Goal: Ask a question: Seek information or help from site administrators or community

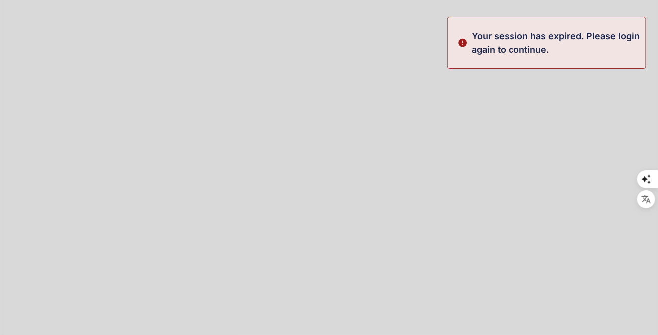
click at [393, 194] on div at bounding box center [329, 167] width 658 height 335
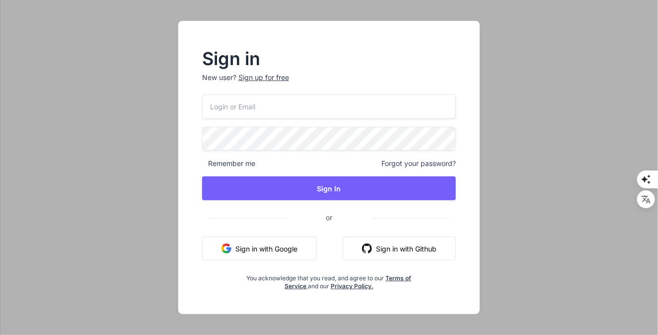
click at [289, 247] on button "Sign in with Google" at bounding box center [259, 248] width 115 height 24
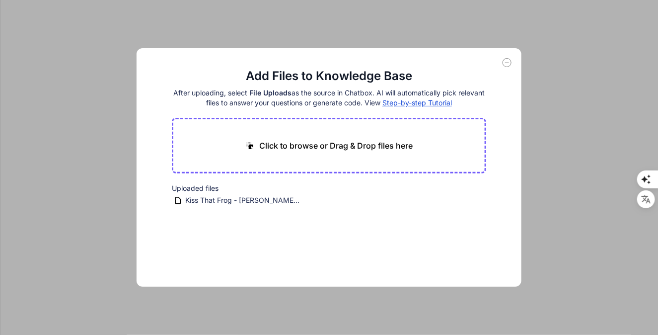
click at [285, 148] on p "Click to browse or Drag & Drop files here" at bounding box center [335, 146] width 153 height 12
click at [272, 199] on span "Kiss That Frog - [PERSON_NAME].pdf" at bounding box center [242, 200] width 117 height 12
click at [252, 199] on span "Kiss That Frog - [PERSON_NAME].pdf" at bounding box center [242, 200] width 117 height 12
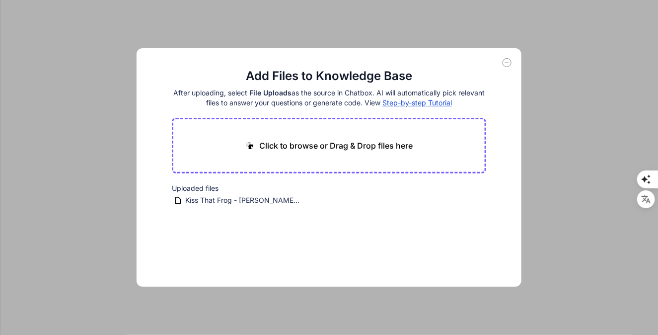
click at [507, 62] on icon at bounding box center [506, 62] width 9 height 9
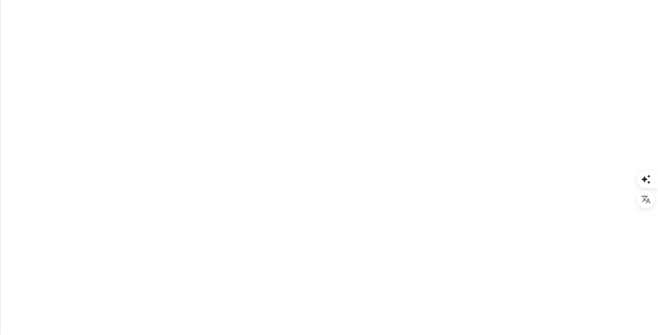
type textarea "x"
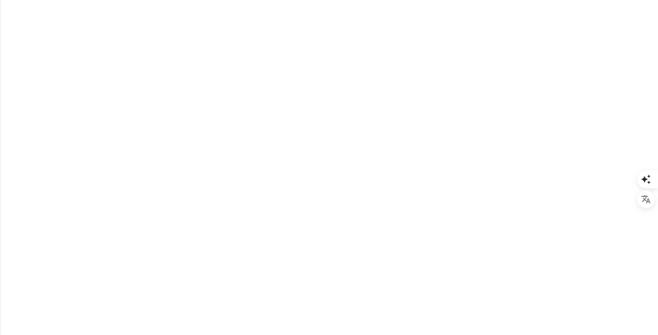
type textarea "How to think constructive 3rd according to this book?"
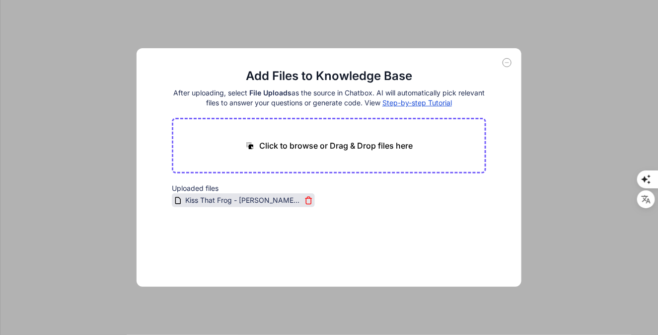
click at [232, 197] on span "Kiss That Frog - [PERSON_NAME].pdf" at bounding box center [242, 200] width 117 height 12
click at [504, 61] on icon at bounding box center [506, 62] width 9 height 9
type textarea "x"
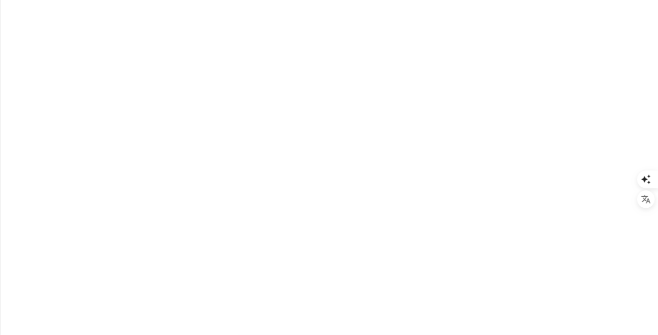
type textarea "How to think constructive 3rdaccording to this book?"
type textarea "x"
type textarea "How to think constructive 3raccording to this book?"
type textarea "x"
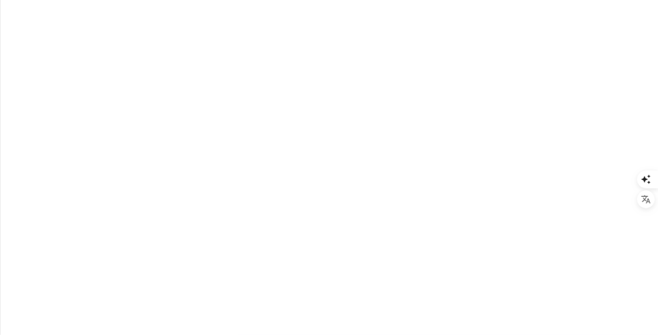
type textarea "How to think constructive 3according to this book?"
type textarea "x"
type textarea "How to think constructive according to this book?"
type textarea "x"
type textarea "How to think constructive taccording to this book?"
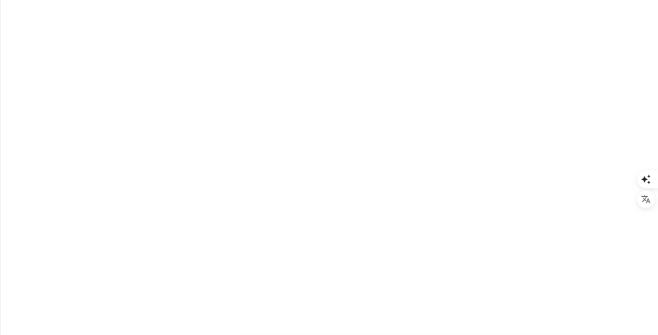
type textarea "x"
type textarea "How to think constructive thaccording to this book?"
type textarea "x"
type textarea "How to think constructive thoaccording to this book?"
type textarea "x"
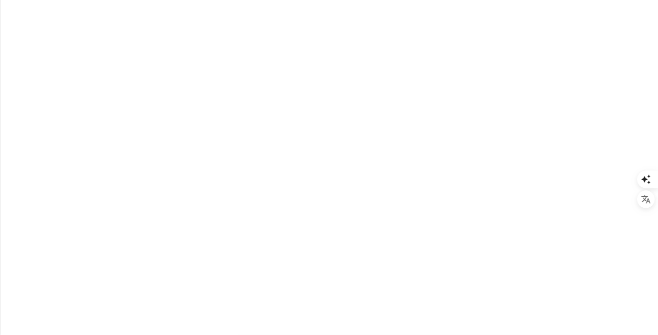
type textarea "How to think constructive thouaccording to this book?"
type textarea "x"
type textarea "How to think constructive thougaccording to this book?"
type textarea "x"
type textarea "How to think constructive thoughaccording to this book?"
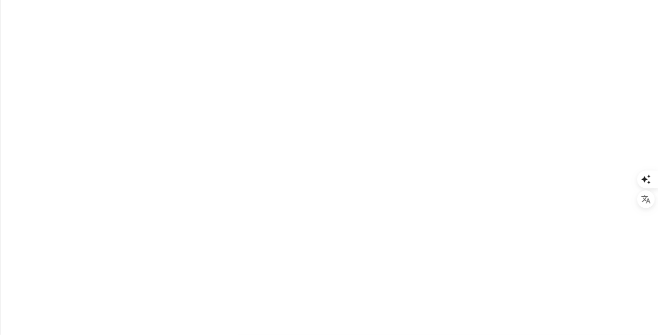
type textarea "x"
type textarea "How to think constructive thoughtaccording to this book?"
type textarea "x"
type textarea "How to think constructive thoughtsaccording to this book?"
type textarea "x"
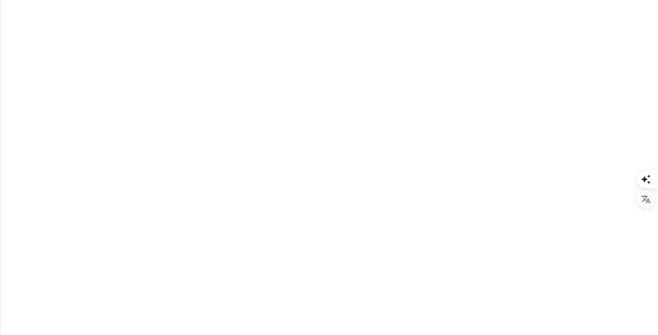
type textarea "How to think constructive thoughts according to this book?"
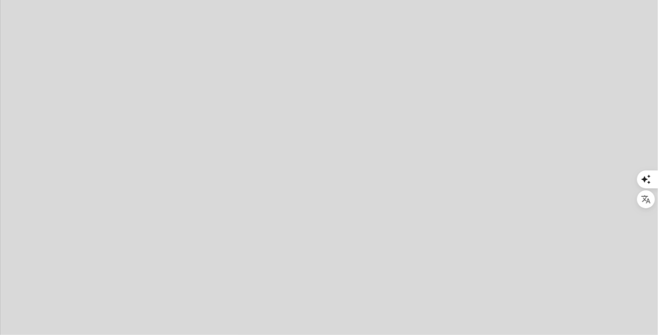
click at [176, 276] on div at bounding box center [329, 167] width 658 height 335
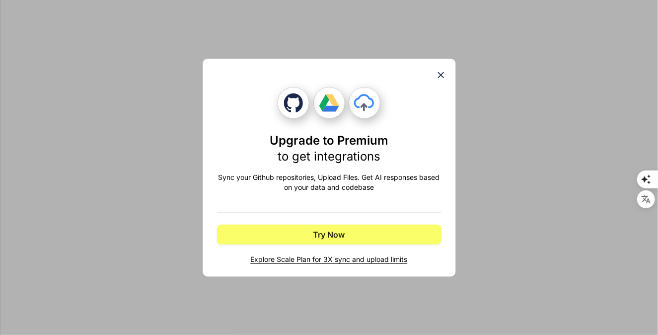
click at [442, 77] on icon at bounding box center [440, 75] width 11 height 11
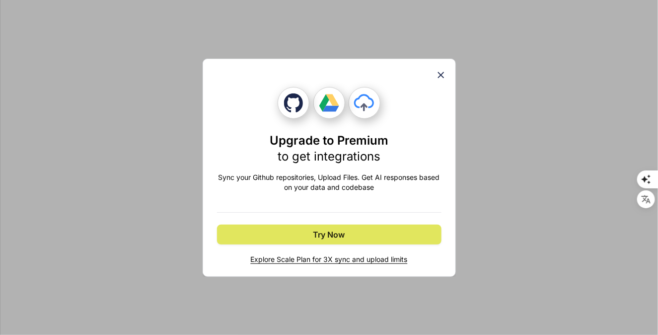
click at [330, 230] on span "Try Now" at bounding box center [329, 234] width 32 height 12
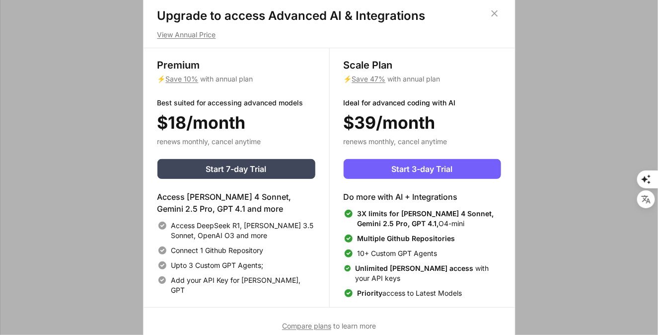
click at [496, 9] on icon at bounding box center [494, 13] width 11 height 11
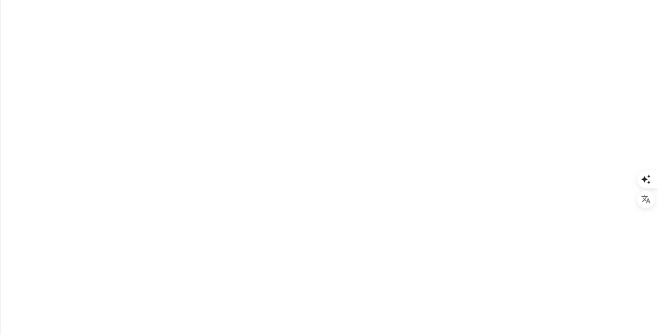
type textarea "x"
